Goal: Information Seeking & Learning: Learn about a topic

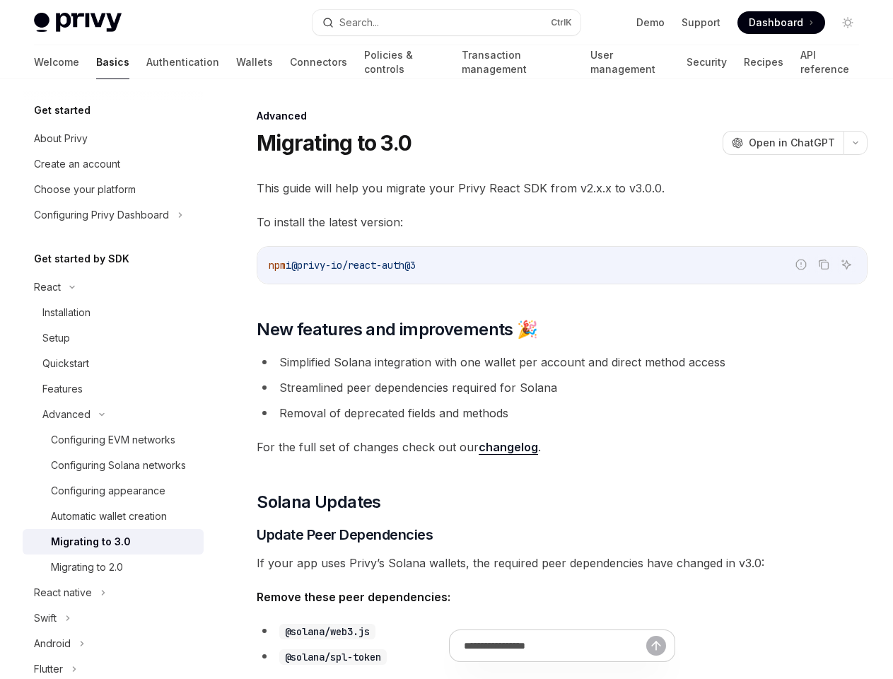
click at [446, 23] on button "Search... Ctrl K" at bounding box center [445, 22] width 267 height 25
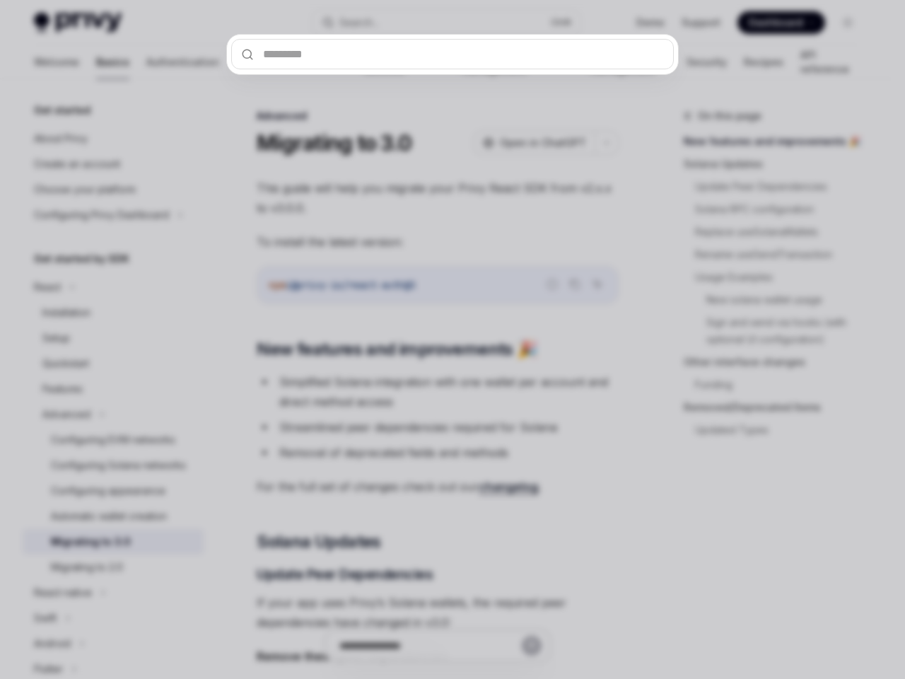
click at [848, 23] on div at bounding box center [452, 339] width 905 height 679
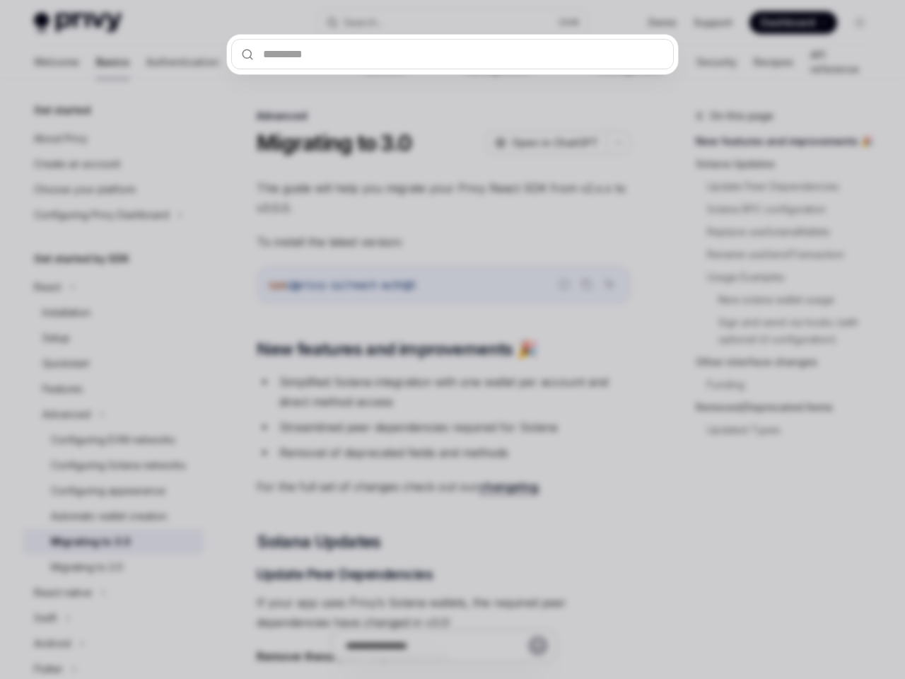
click at [107, 215] on div at bounding box center [452, 339] width 905 height 679
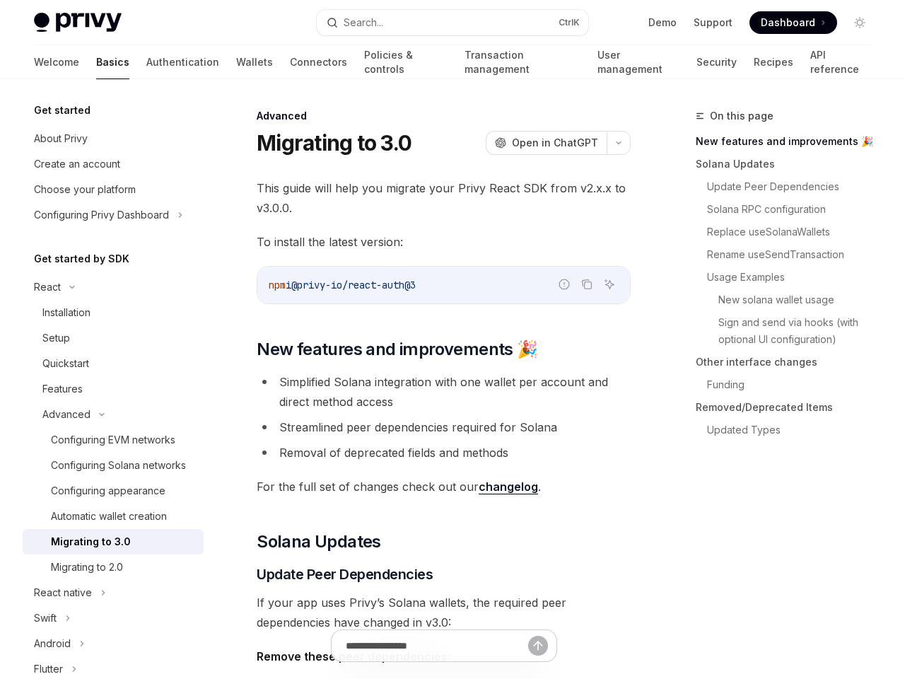
click at [107, 287] on div at bounding box center [452, 339] width 905 height 679
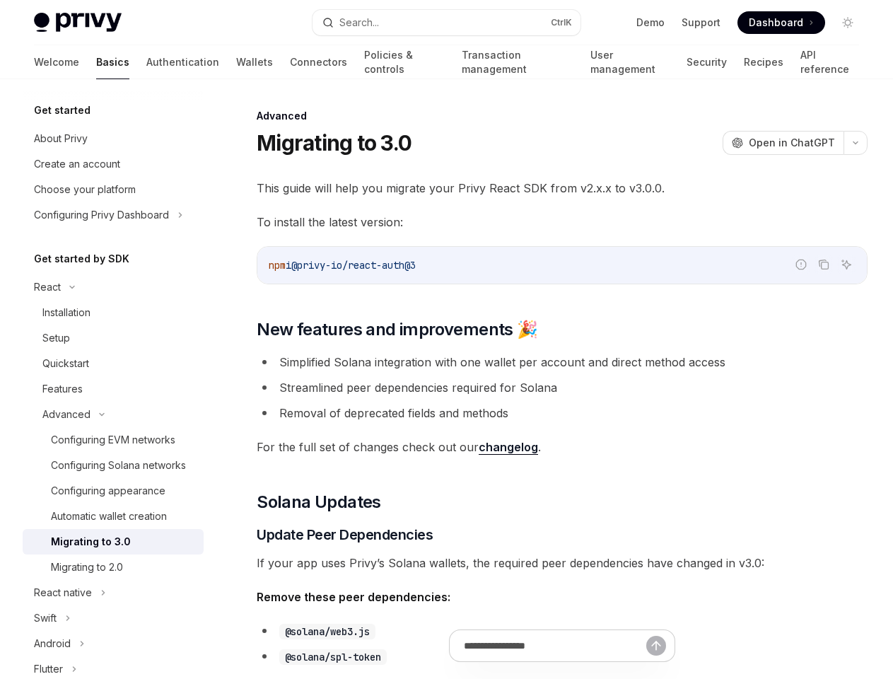
click at [107, 414] on icon at bounding box center [101, 414] width 17 height 6
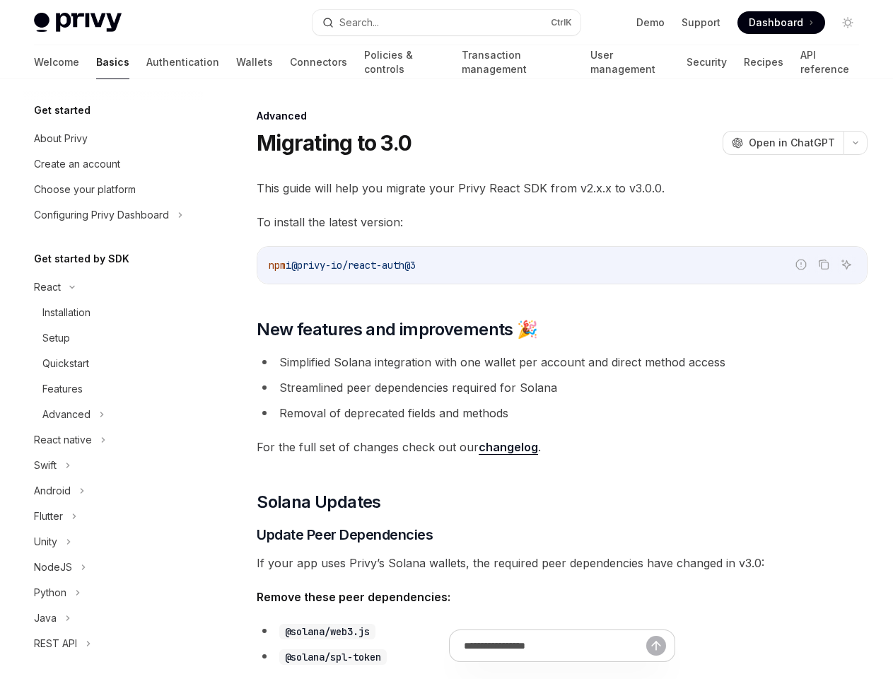
click at [107, 609] on div "Java" at bounding box center [113, 617] width 181 height 25
type textarea "*"
